Goal: Find specific page/section: Find specific page/section

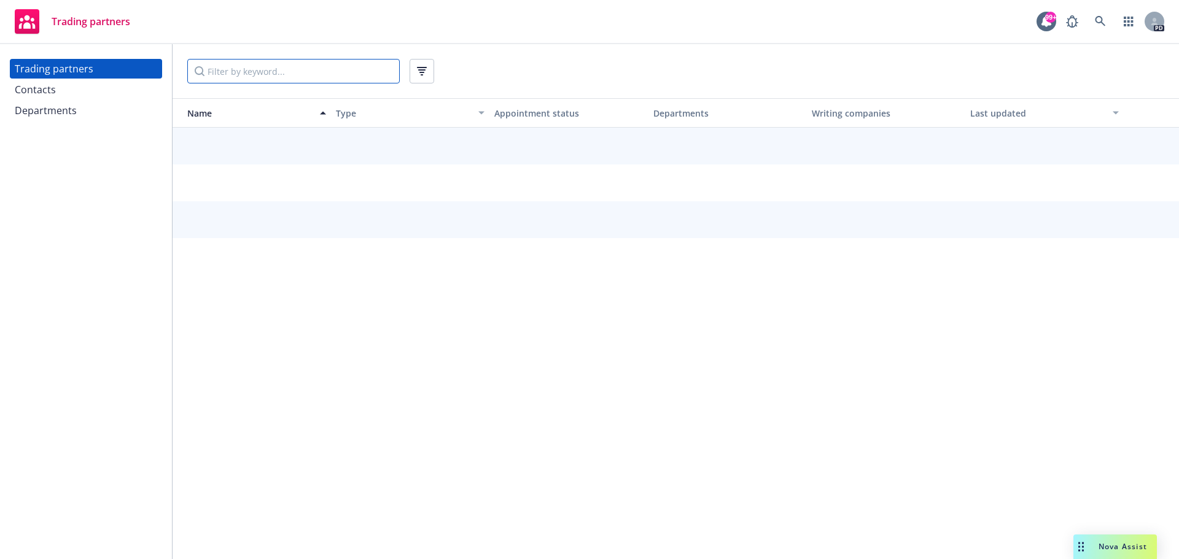
click at [243, 75] on input "Filter by keyword..." at bounding box center [293, 71] width 212 height 25
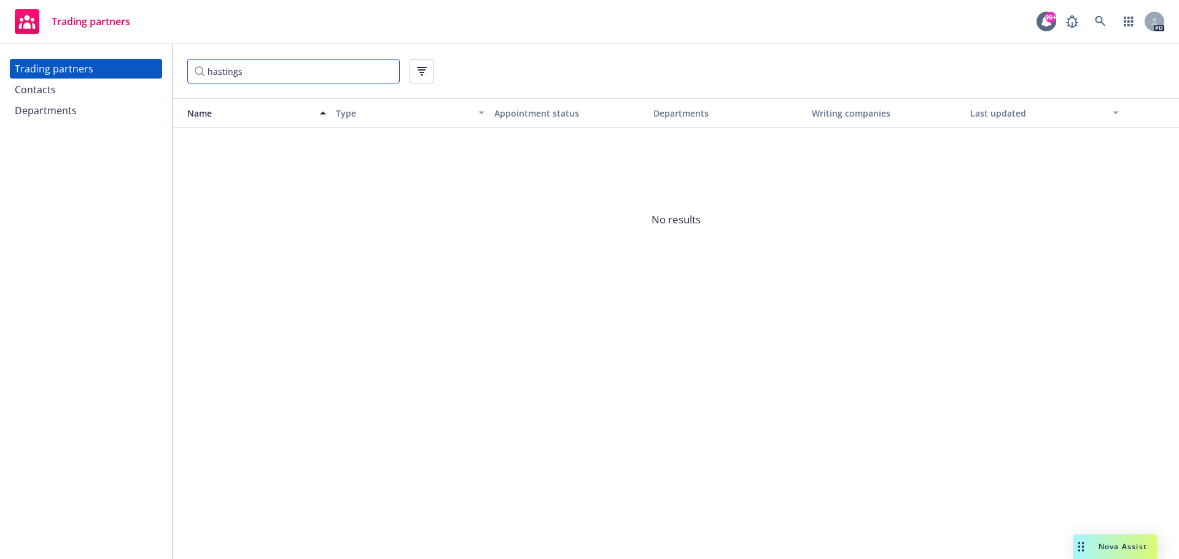
click at [285, 70] on input "hastings" at bounding box center [293, 71] width 212 height 25
type input "[PERSON_NAME]"
